Goal: Task Accomplishment & Management: Use online tool/utility

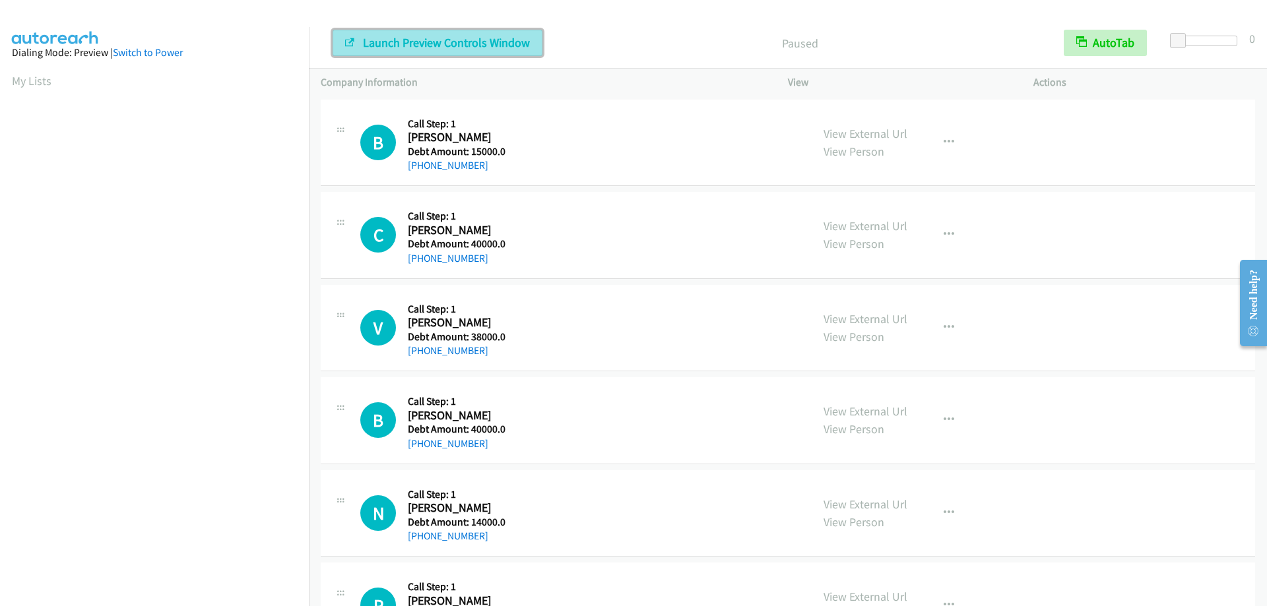
click at [404, 47] on span "Launch Preview Controls Window" at bounding box center [446, 42] width 167 height 15
click at [7, 79] on aside "Dialing Mode: Preview | Switch to Power My Lists" at bounding box center [154, 392] width 309 height 730
click at [40, 88] on link "My Lists" at bounding box center [32, 80] width 40 height 15
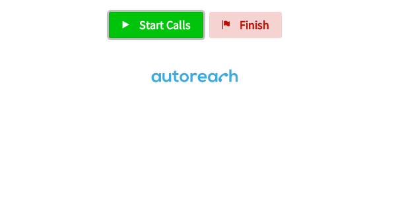
click at [181, 29] on span "Start Calls" at bounding box center [164, 24] width 51 height 15
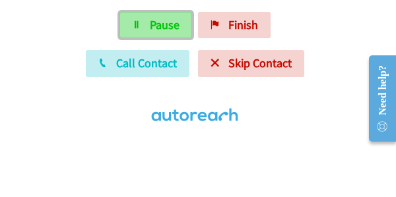
click at [160, 24] on span "Pause" at bounding box center [165, 24] width 30 height 15
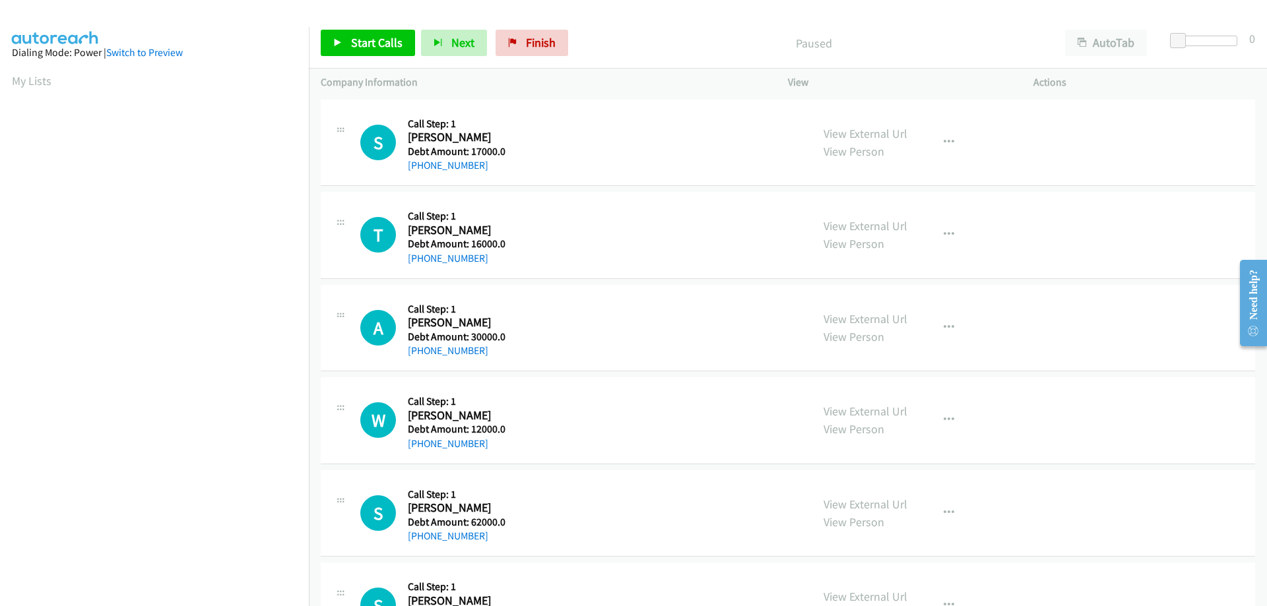
click at [9, 186] on aside "Dialing Mode: Power | Switch to Preview My Lists" at bounding box center [154, 392] width 309 height 730
click at [9, 225] on aside "Dialing Mode: Power | Switch to Preview My Lists" at bounding box center [154, 392] width 309 height 730
click at [3, 79] on aside "Dialing Mode: Power | Switch to Preview My Lists" at bounding box center [154, 317] width 309 height 730
click at [6, 77] on aside "Dialing Mode: Power | Switch to Preview My Lists" at bounding box center [154, 317] width 309 height 730
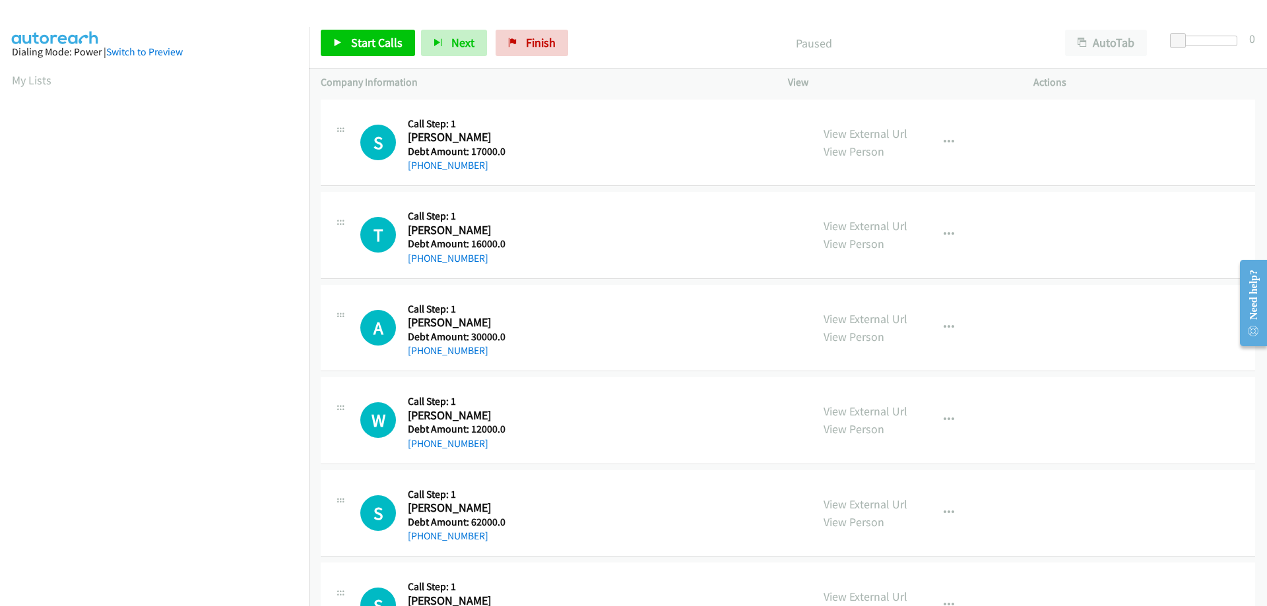
scroll to position [0, 0]
click at [375, 48] on span "Start Calls" at bounding box center [376, 42] width 51 height 15
drag, startPoint x: 7, startPoint y: 77, endPoint x: 26, endPoint y: 77, distance: 19.1
click at [9, 77] on aside "Dialing Mode: Power | Switch to Preview My Lists" at bounding box center [154, 392] width 309 height 730
click at [29, 81] on link "My Lists" at bounding box center [32, 80] width 40 height 15
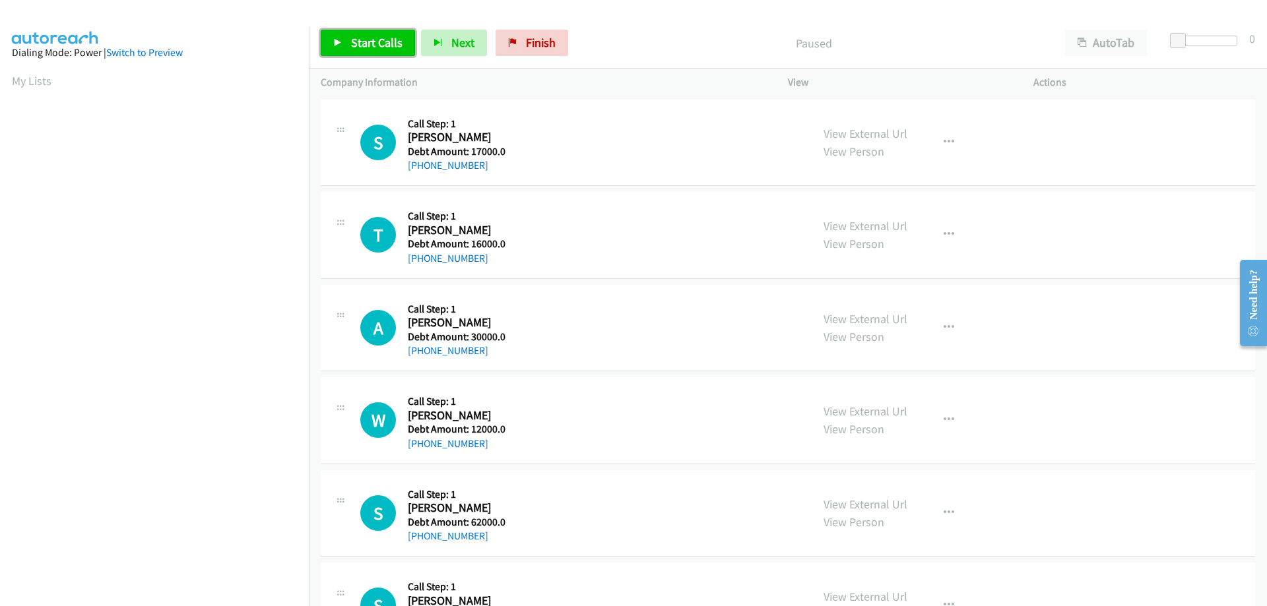
click at [381, 51] on link "Start Calls" at bounding box center [368, 43] width 94 height 26
click at [340, 36] on link "Pause" at bounding box center [357, 43] width 73 height 26
click at [373, 40] on span "Start Calls" at bounding box center [376, 42] width 51 height 15
click at [432, 166] on link "[PHONE_NUMBER]" at bounding box center [448, 165] width 81 height 13
click at [451, 38] on span "Next" at bounding box center [462, 42] width 23 height 15
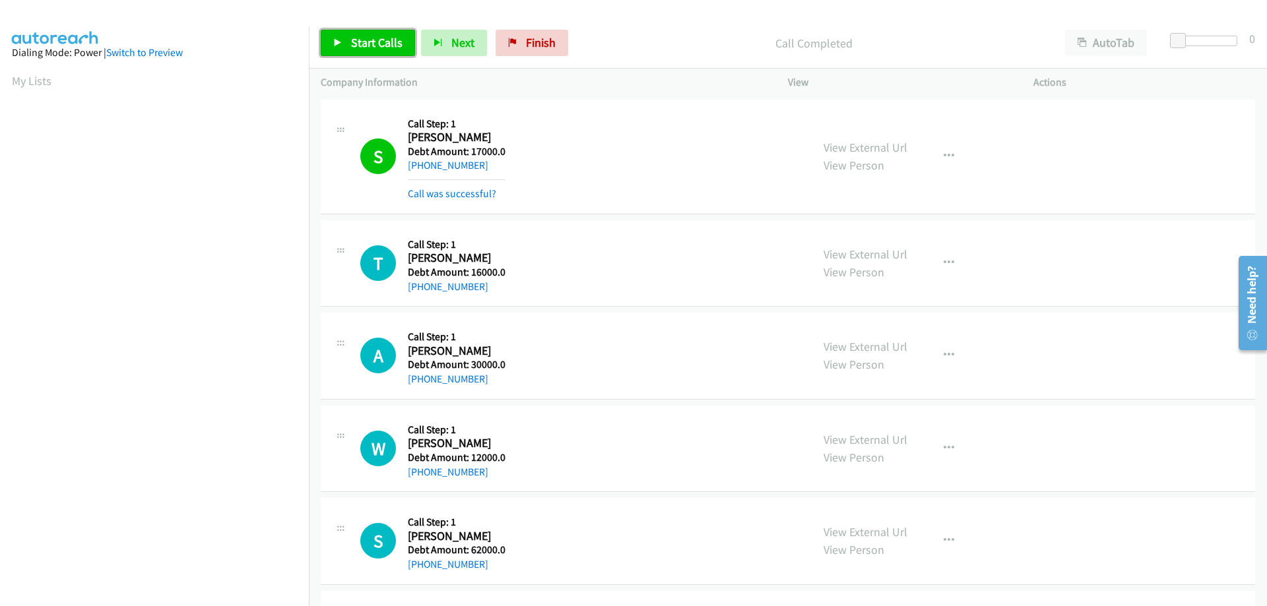
click at [357, 38] on span "Start Calls" at bounding box center [376, 42] width 51 height 15
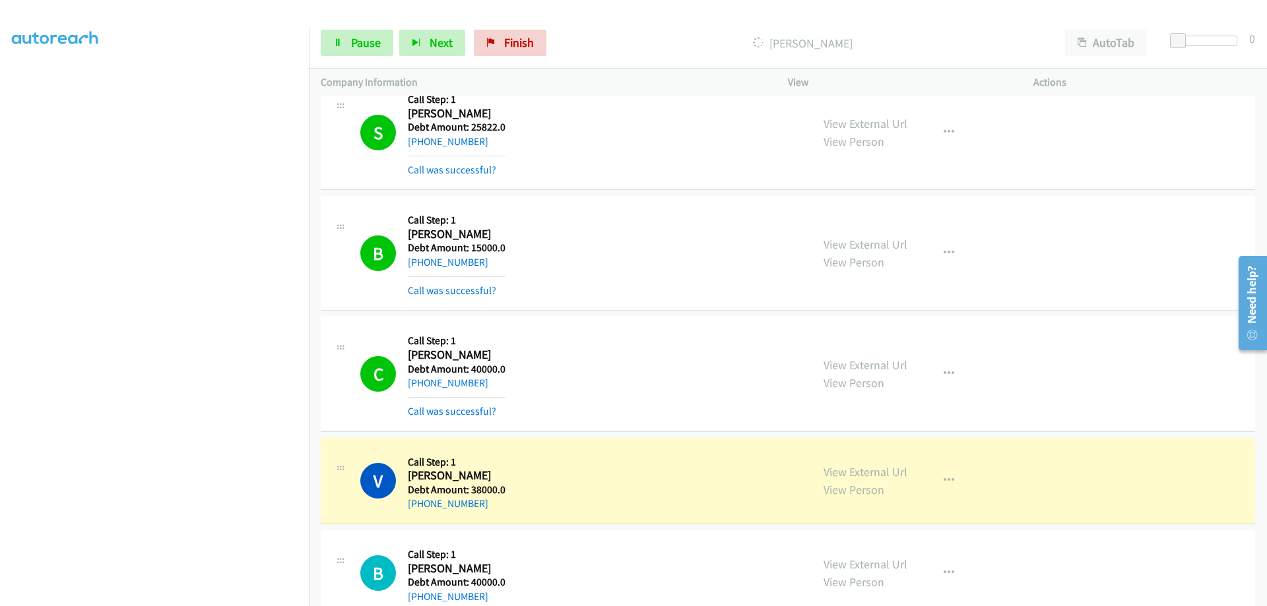
scroll to position [133, 0]
drag, startPoint x: 499, startPoint y: 475, endPoint x: 408, endPoint y: 481, distance: 90.6
click at [408, 481] on h2 "Vernon Randolph" at bounding box center [456, 476] width 96 height 15
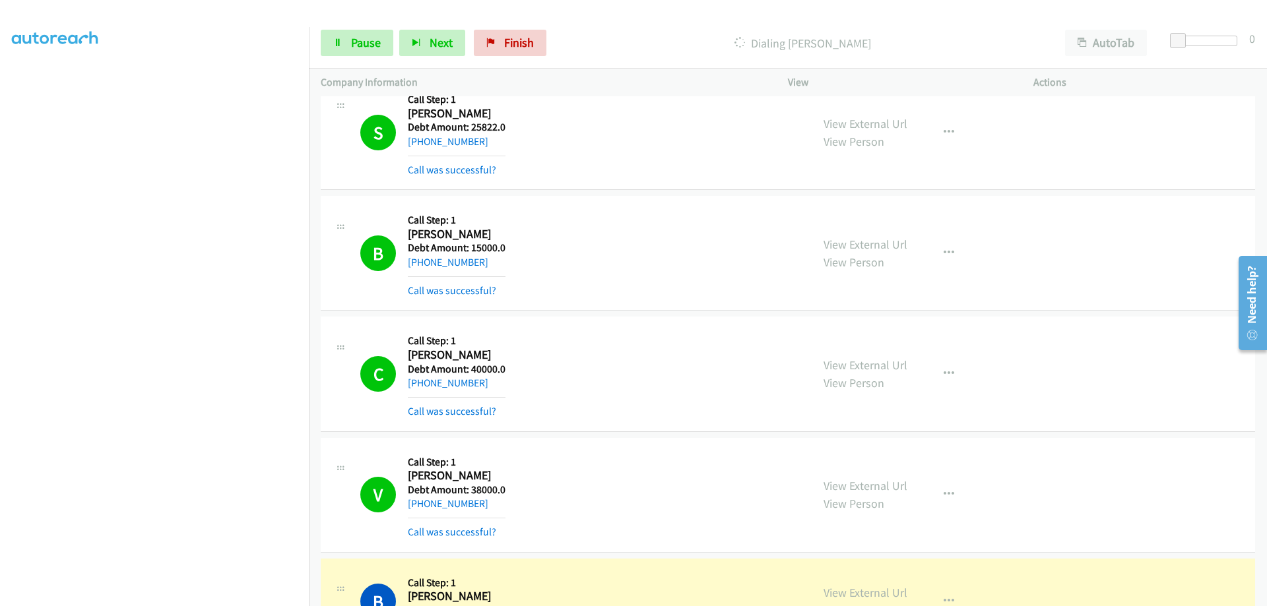
scroll to position [1066, 0]
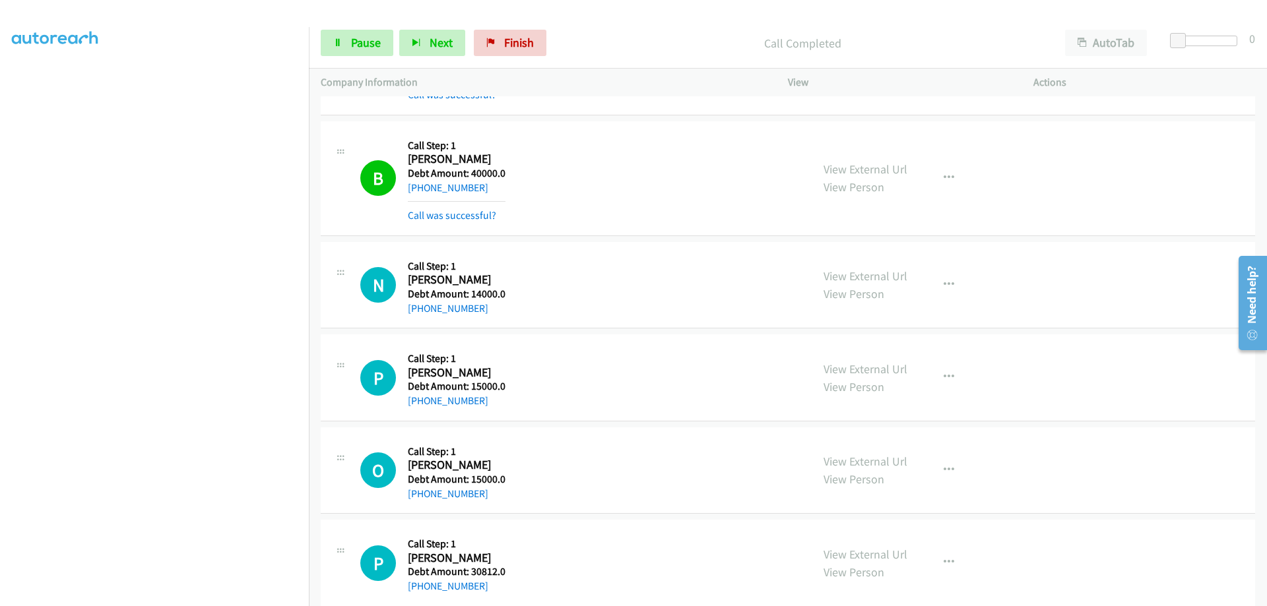
click at [2, 527] on aside "Dialing Mode: Power | Switch to Preview My Lists" at bounding box center [154, 268] width 309 height 730
click at [517, 100] on div "V Callback Scheduled Call Step: 1 Vernon Randolph America/Chicago Debt Amount: …" at bounding box center [579, 58] width 439 height 90
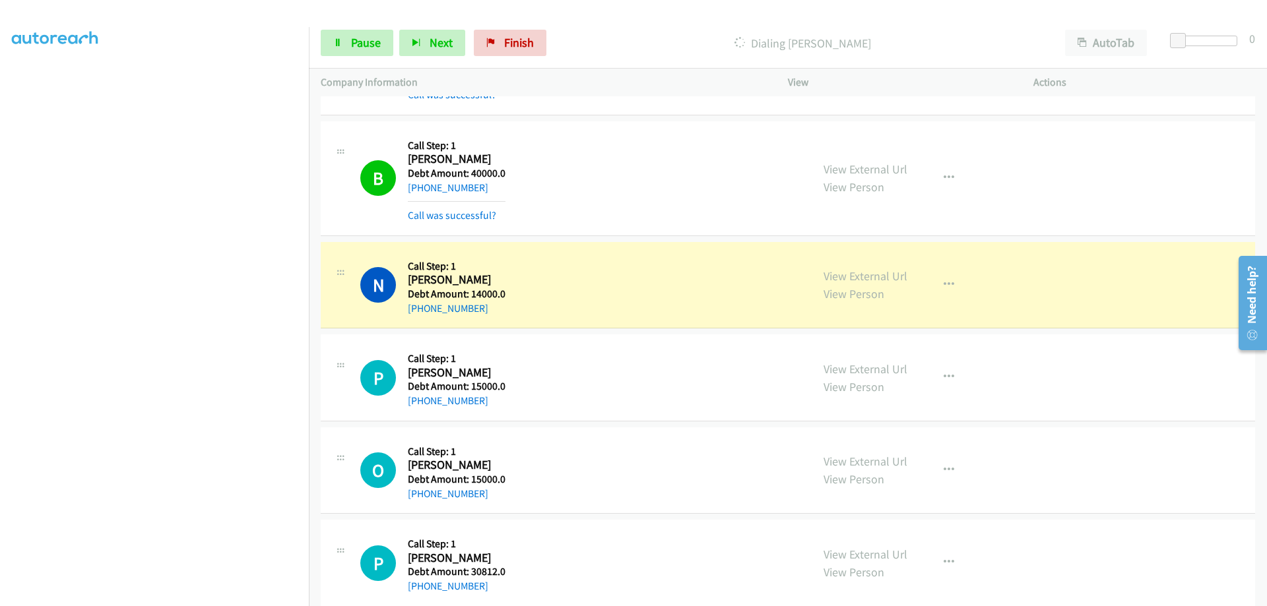
click at [631, 60] on div "Start Calls Pause Next Finish Dialing Nathan Mikels AutoTab AutoTab 0" at bounding box center [788, 43] width 958 height 51
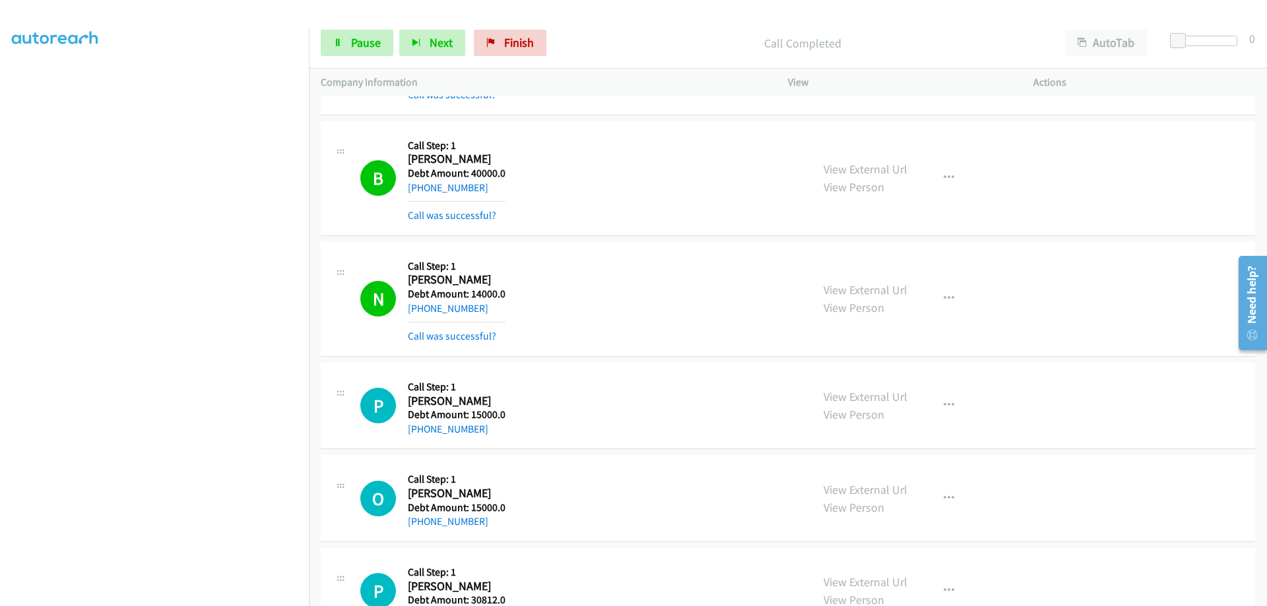
click at [638, 38] on p "Call Completed" at bounding box center [802, 43] width 477 height 18
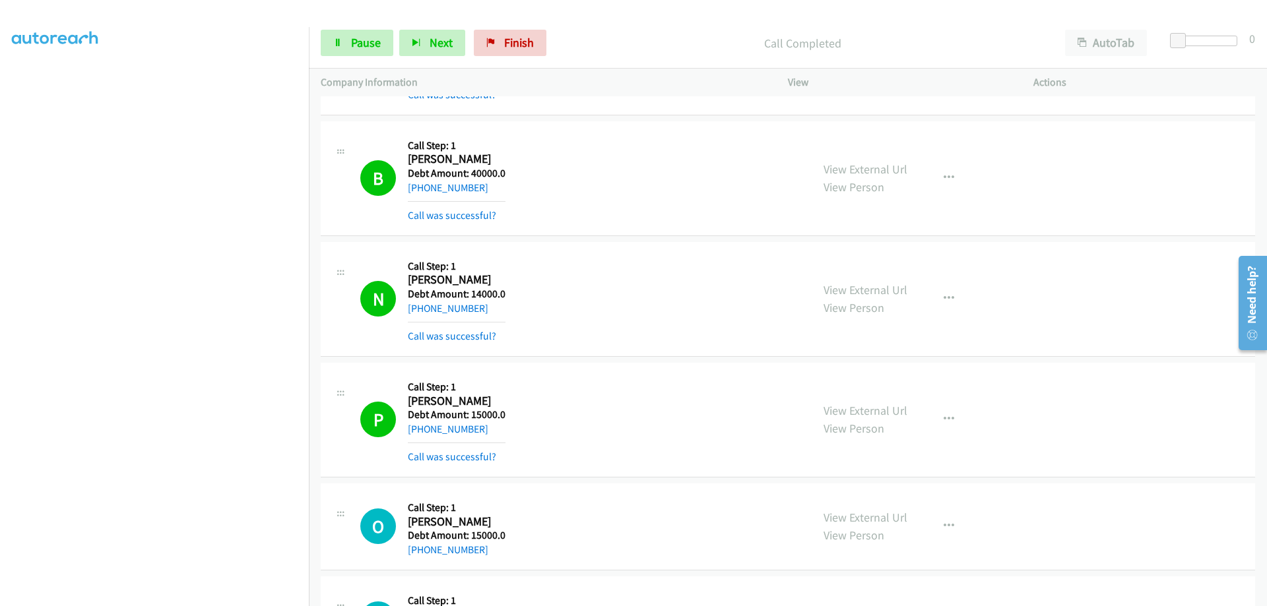
click at [11, 420] on aside "Dialing Mode: Power | Switch to Preview My Lists" at bounding box center [154, 268] width 309 height 730
click at [0, 359] on aside "Dialing Mode: Power | Switch to Preview My Lists" at bounding box center [154, 268] width 309 height 730
click at [192, 25] on div at bounding box center [627, 25] width 1255 height 51
click at [192, 22] on div at bounding box center [627, 25] width 1255 height 51
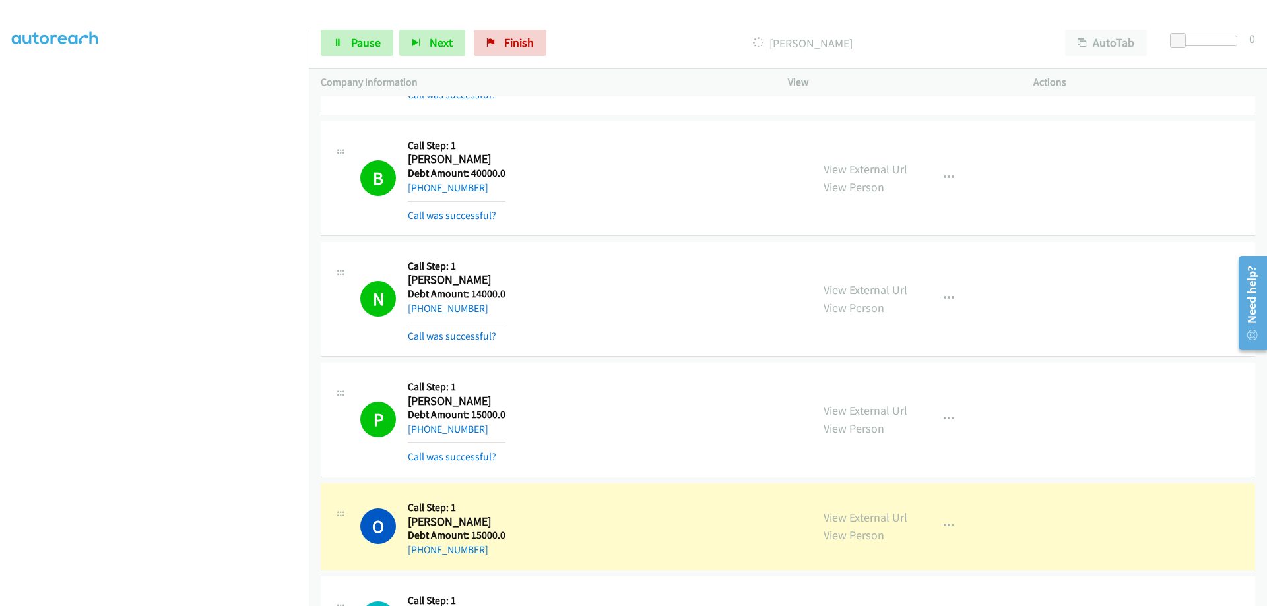
scroll to position [133, 0]
click at [313, 494] on td "O Callback Scheduled Call Step: 1 Oliver America/Chicago Debt Amount: 15000.0 +…" at bounding box center [788, 527] width 958 height 93
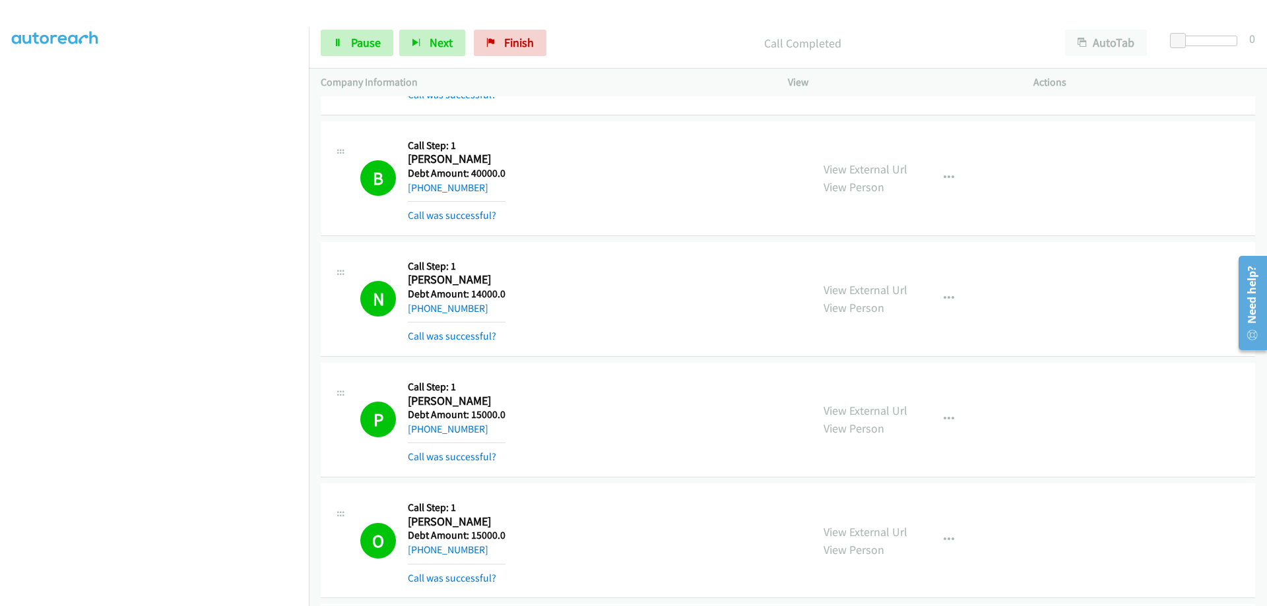
click at [310, 494] on td "O Callback Scheduled Call Step: 1 Oliver America/Chicago Debt Amount: 15000.0 +…" at bounding box center [788, 541] width 958 height 121
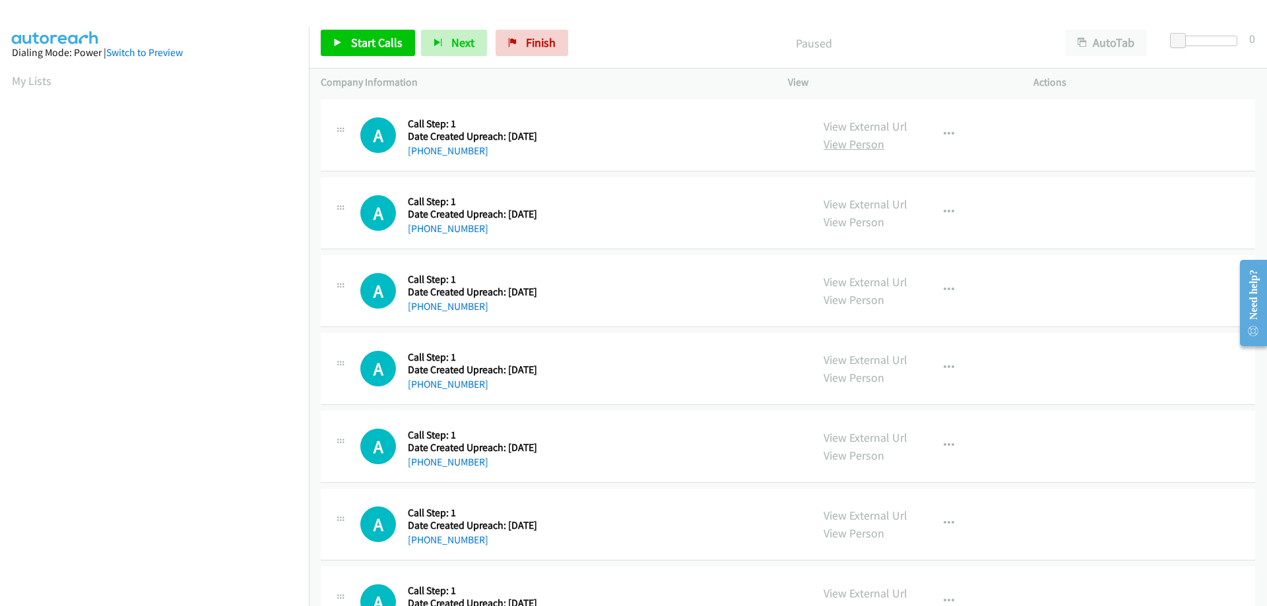
click at [844, 149] on link "View Person" at bounding box center [854, 144] width 61 height 15
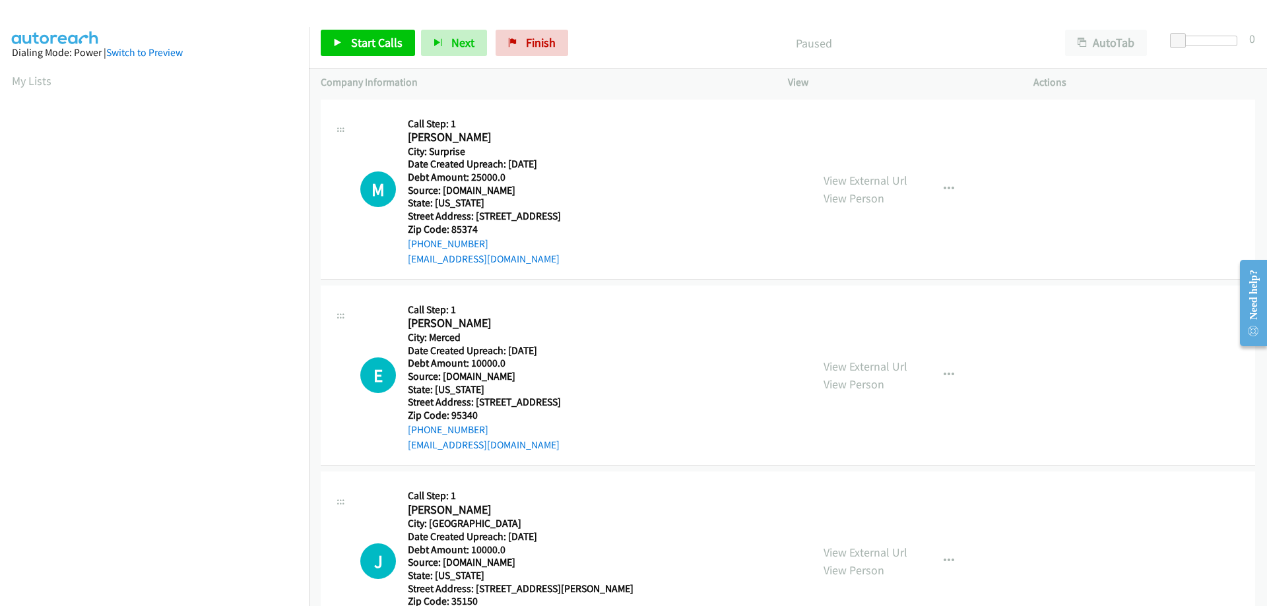
click at [5, 75] on aside "Dialing Mode: Power | Switch to Preview My Lists" at bounding box center [154, 392] width 309 height 730
click at [41, 85] on link "My Lists" at bounding box center [32, 80] width 40 height 15
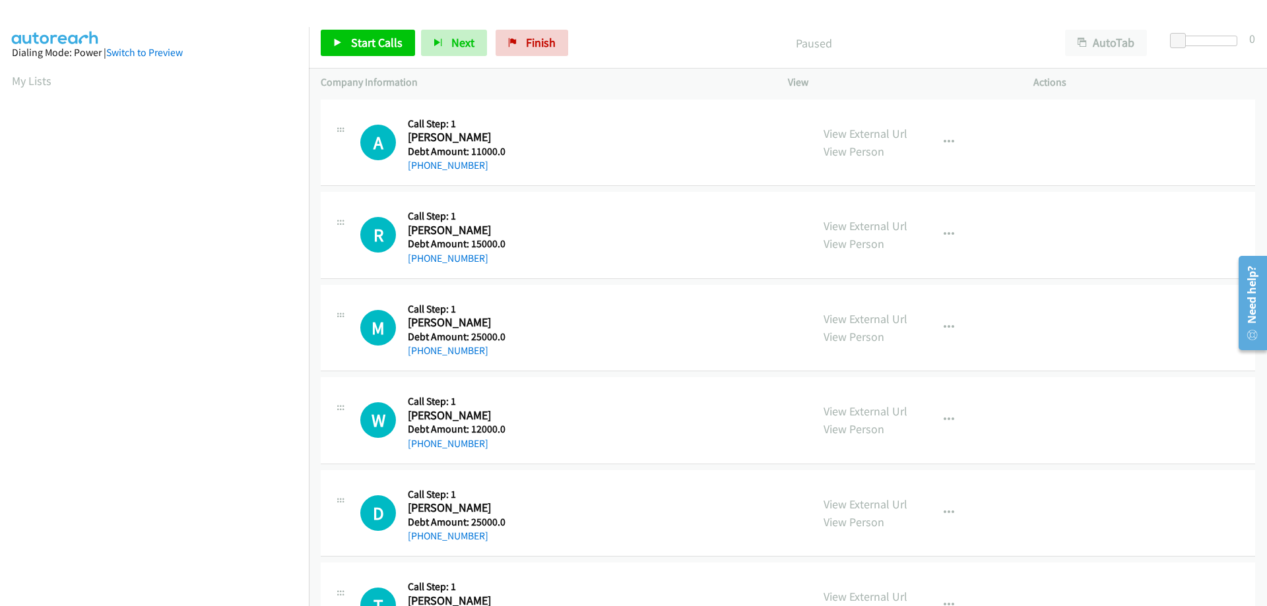
click at [422, 145] on h5 "Debt Amount: 11000.0" at bounding box center [457, 151] width 99 height 13
click at [373, 40] on span "Start Calls" at bounding box center [376, 42] width 51 height 15
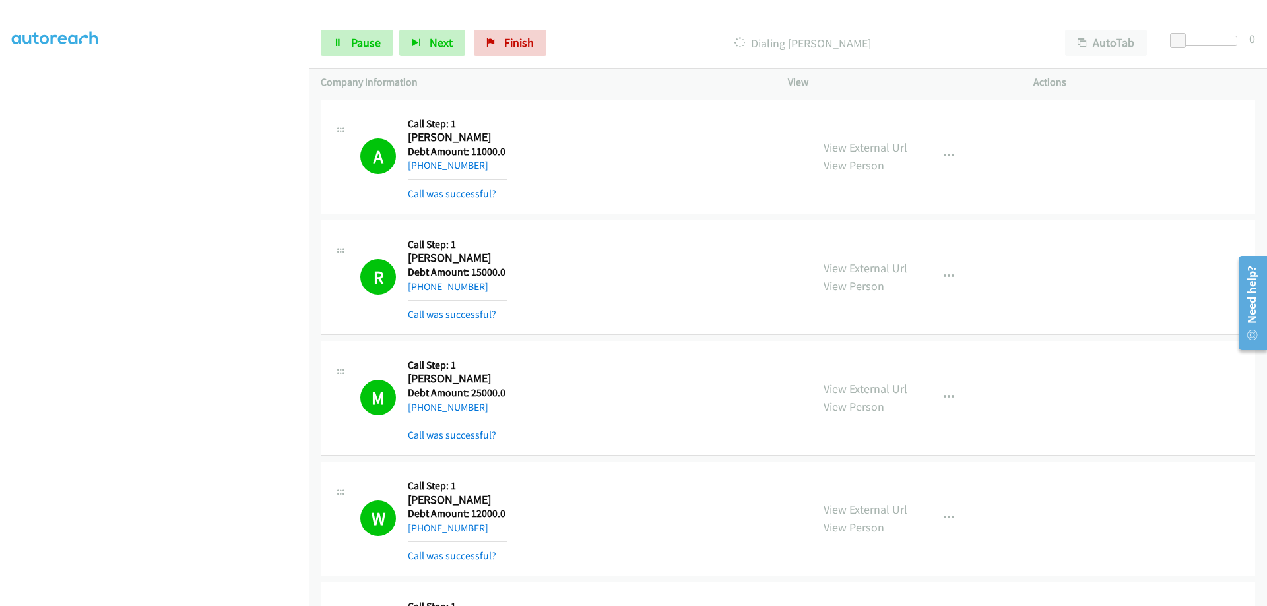
scroll to position [437, 0]
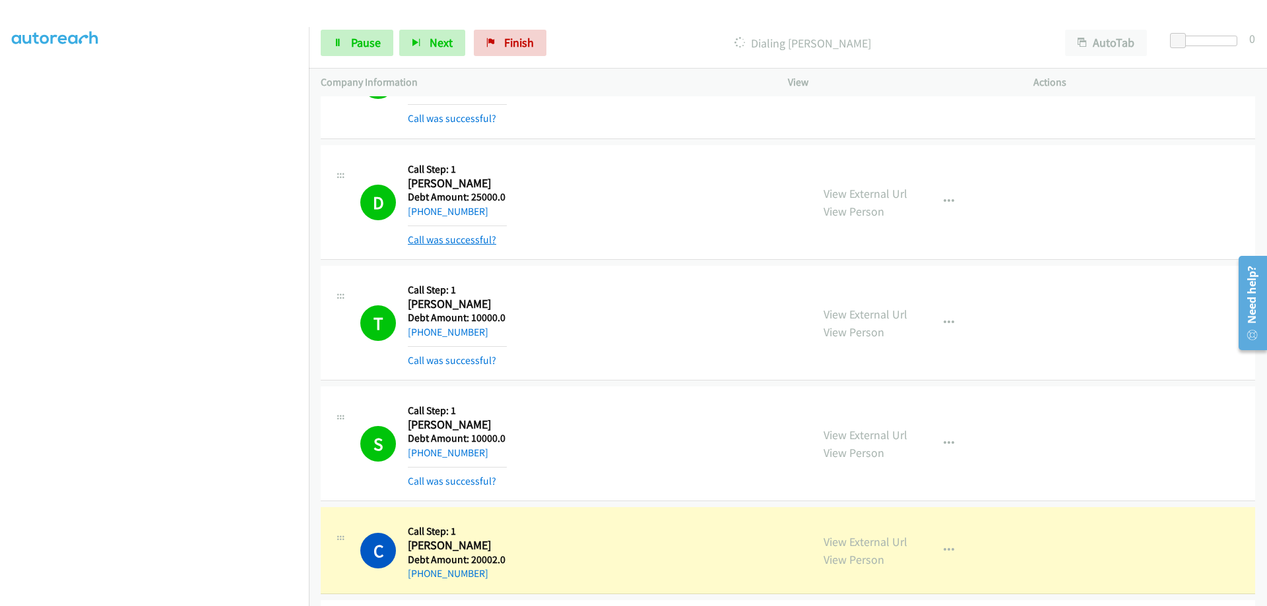
click at [471, 240] on link "Call was successful?" at bounding box center [452, 240] width 88 height 13
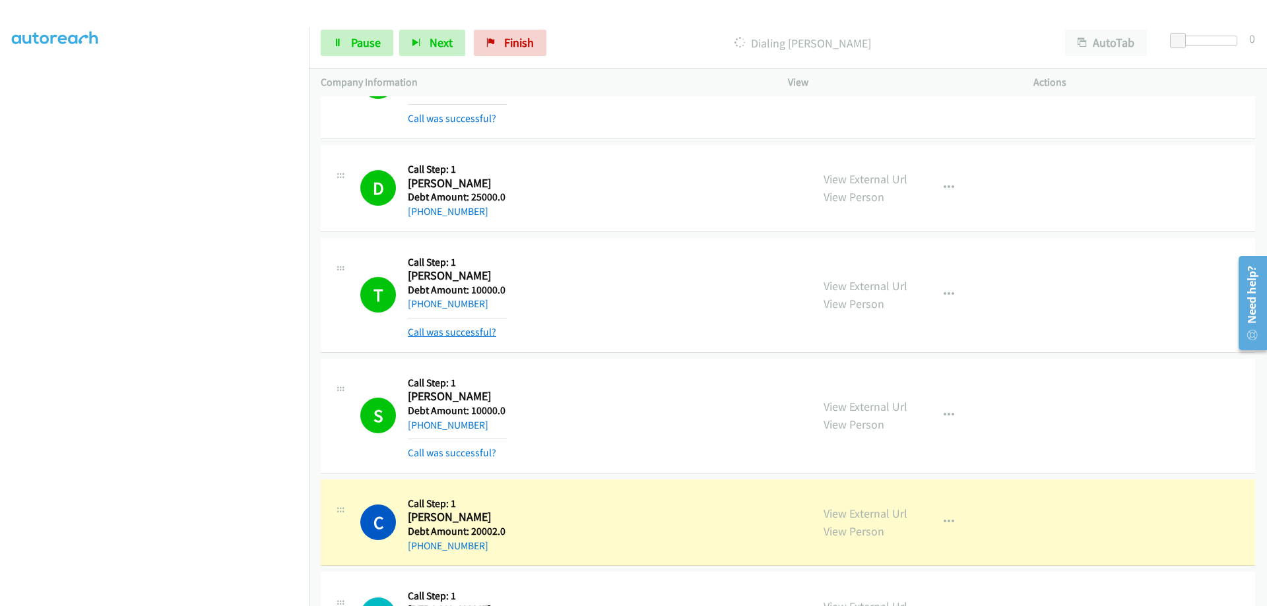
click at [476, 327] on link "Call was successful?" at bounding box center [452, 332] width 88 height 13
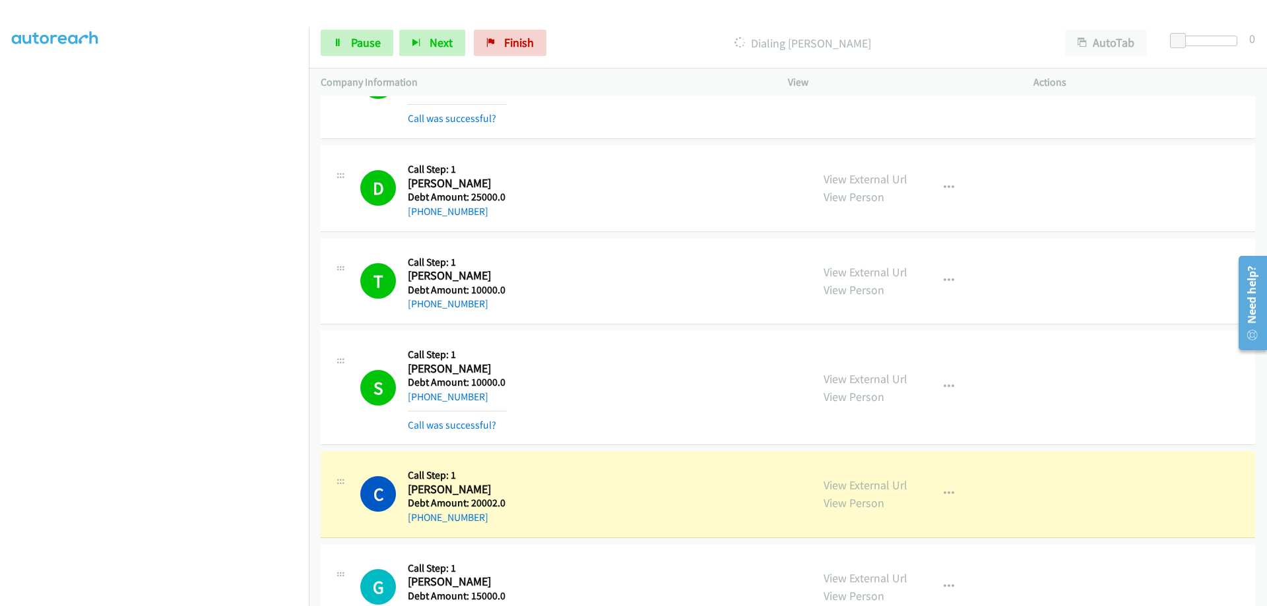
scroll to position [0, 0]
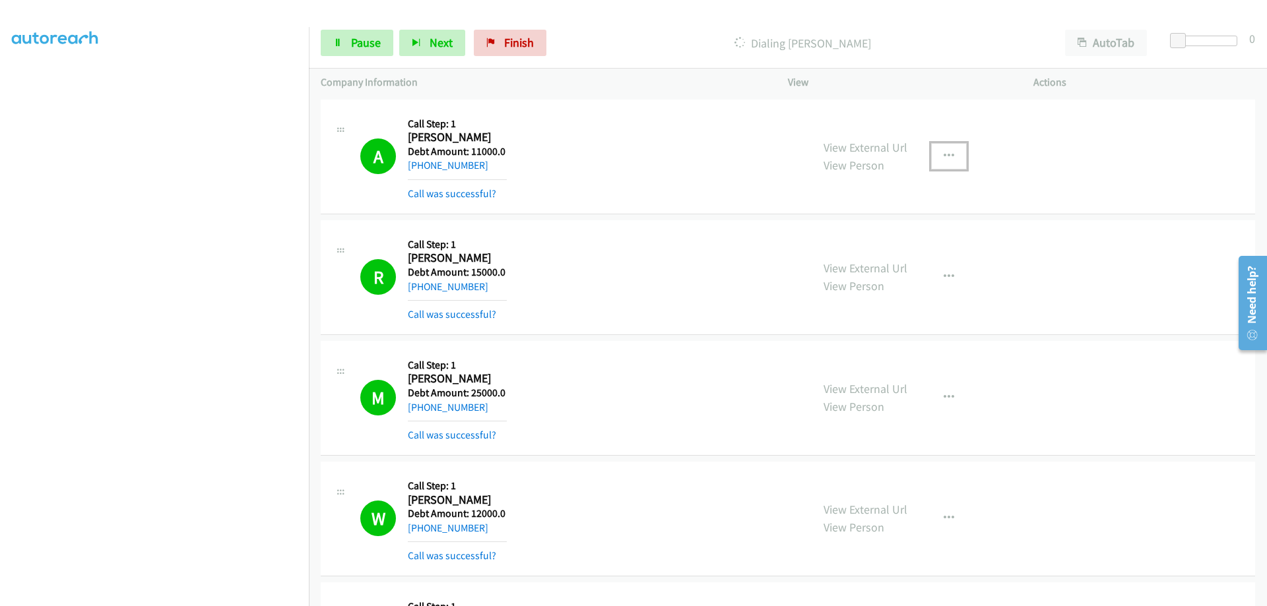
click at [944, 151] on icon "button" at bounding box center [949, 156] width 11 height 11
click at [837, 82] on div at bounding box center [633, 303] width 1267 height 606
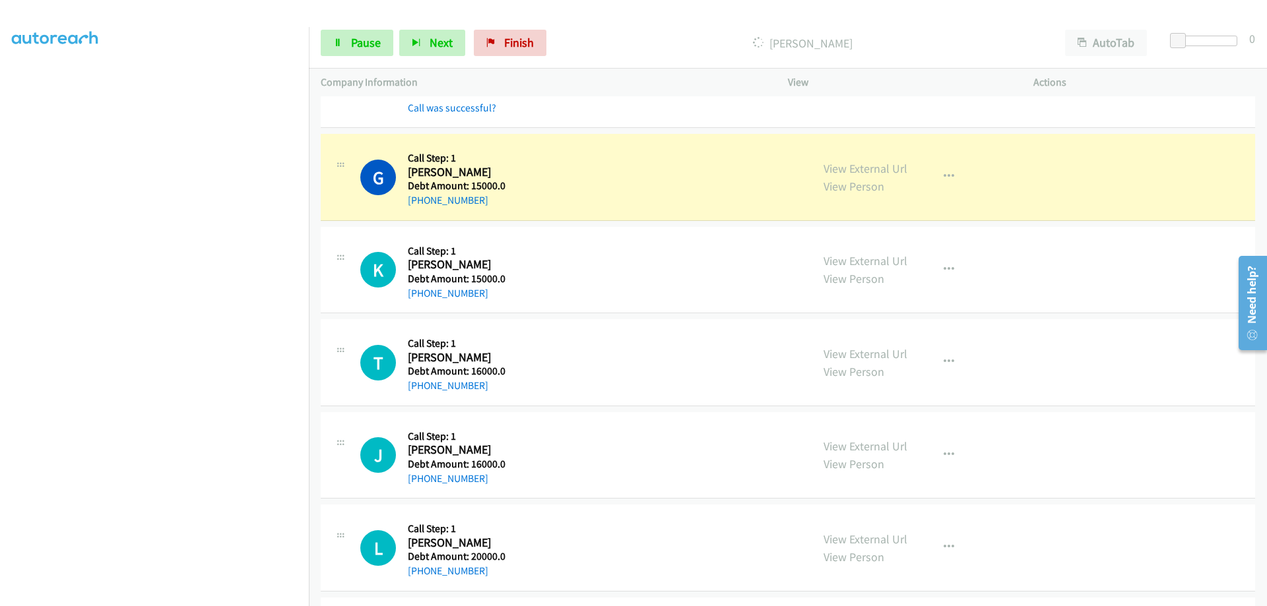
scroll to position [122, 0]
click at [0, 73] on aside "Dialing Mode: Power | Switch to Preview My Lists" at bounding box center [154, 270] width 309 height 730
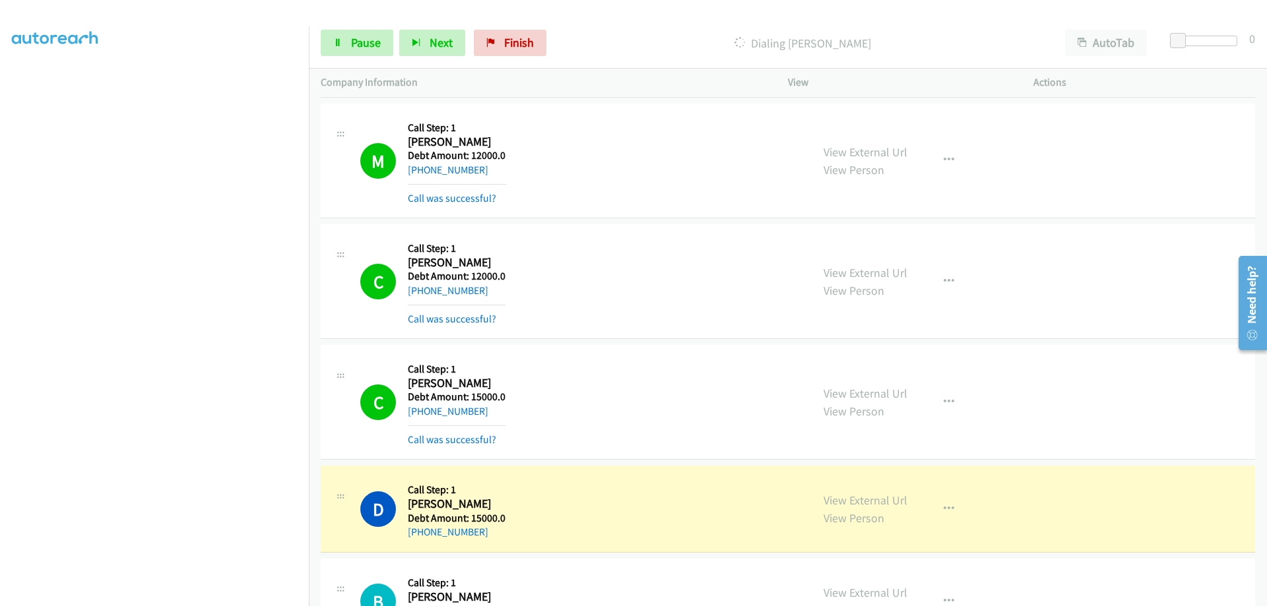
scroll to position [2421, 0]
click at [380, 48] on link "Pause" at bounding box center [357, 43] width 73 height 26
click at [4, 79] on aside "Dialing Mode: Power | Switch to Preview My Lists" at bounding box center [154, 268] width 309 height 730
